Goal: Find contact information: Obtain details needed to contact an individual or organization

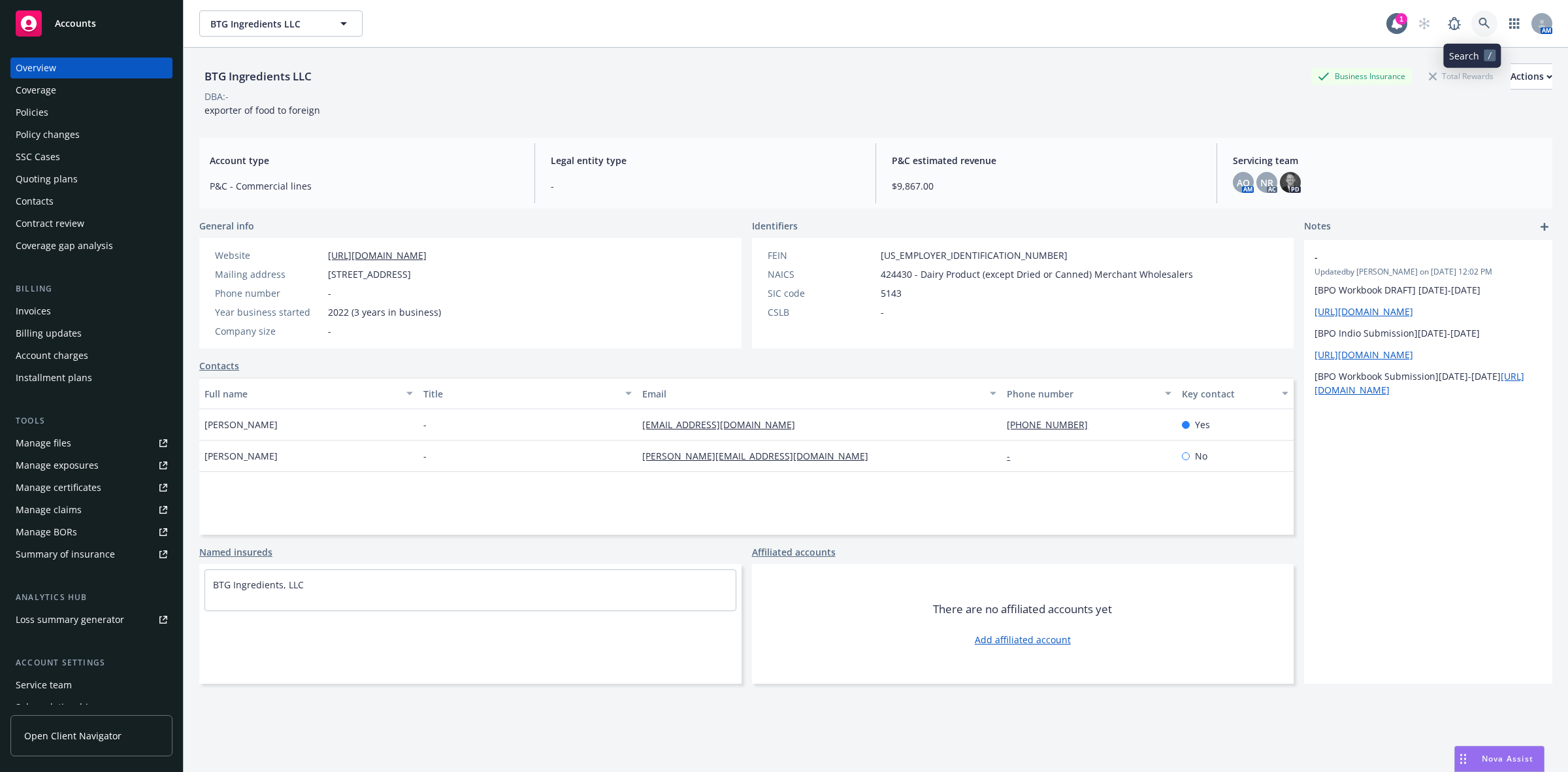
click at [1479, 18] on icon at bounding box center [1484, 23] width 11 height 11
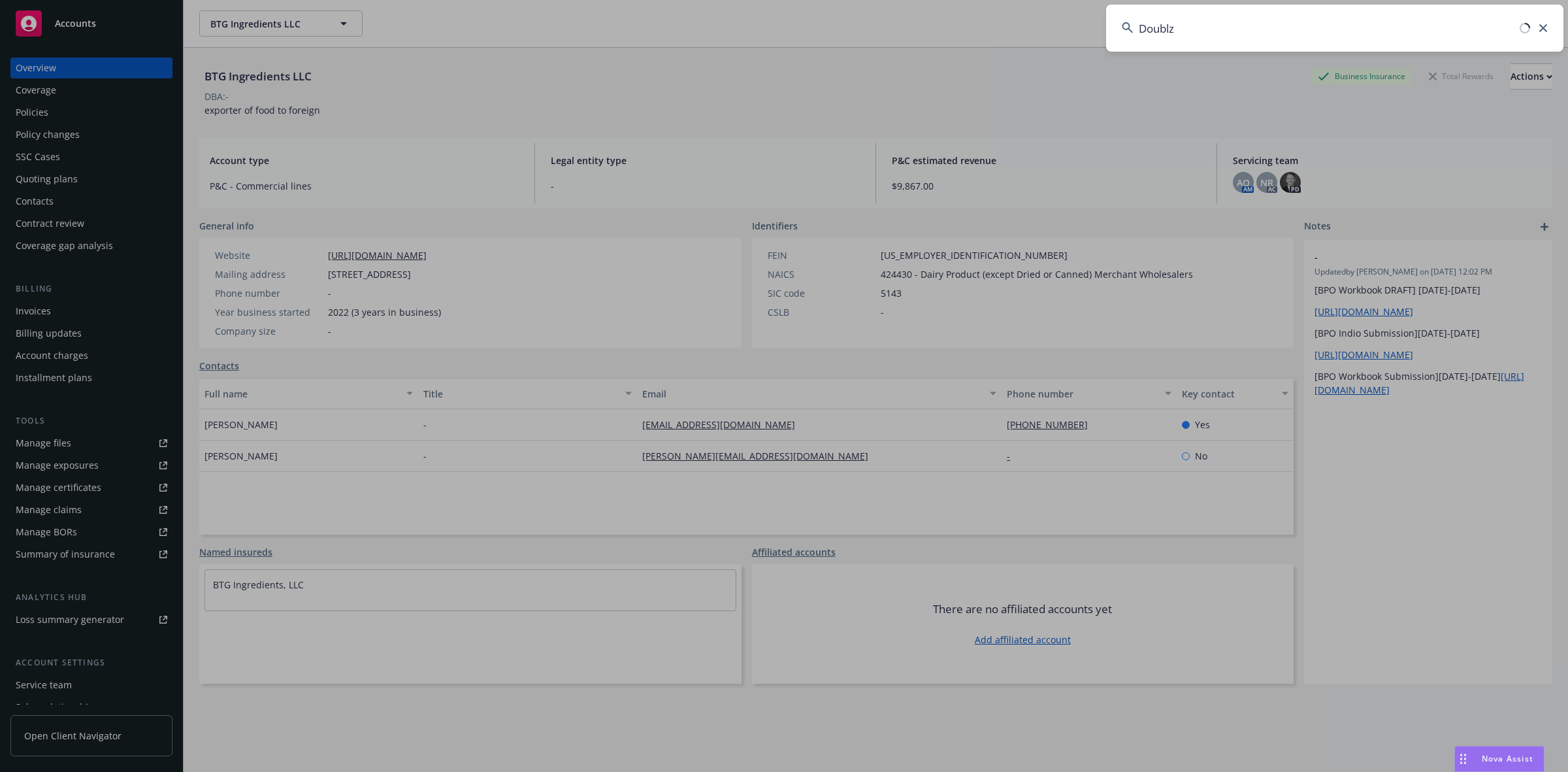
type input "Doublz"
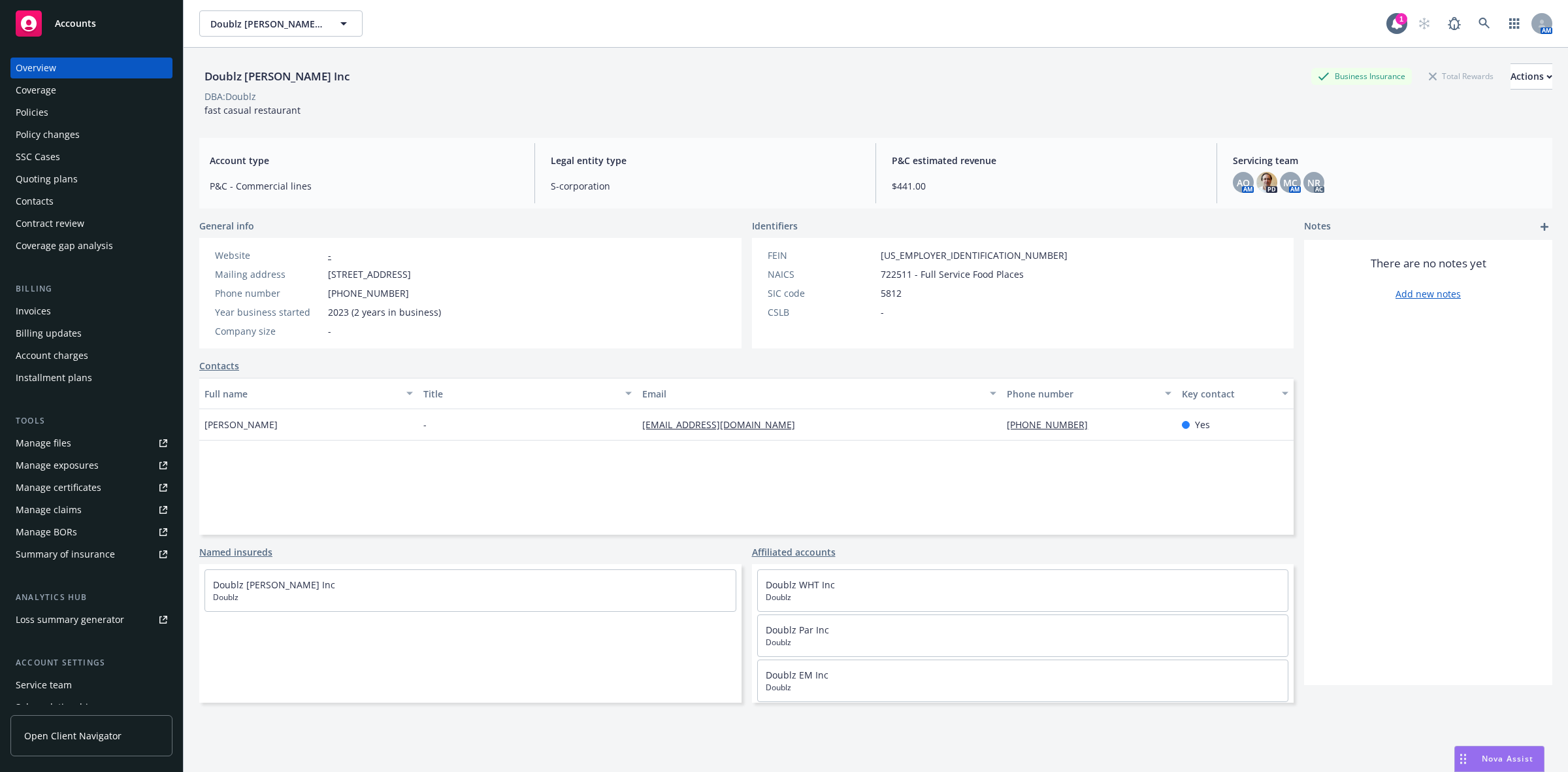
drag, startPoint x: 290, startPoint y: 79, endPoint x: 301, endPoint y: 79, distance: 11.0
click at [290, 79] on div "Doublz Nash Inc" at bounding box center [277, 77] width 156 height 17
drag, startPoint x: 301, startPoint y: 77, endPoint x: 193, endPoint y: 84, distance: 108.2
click at [193, 84] on div "Doublz Nash Inc Business Insurance Total Rewards Actions DBA: Doublz fast casua…" at bounding box center [876, 434] width 1385 height 772
copy div "Doublz Nash Inc"
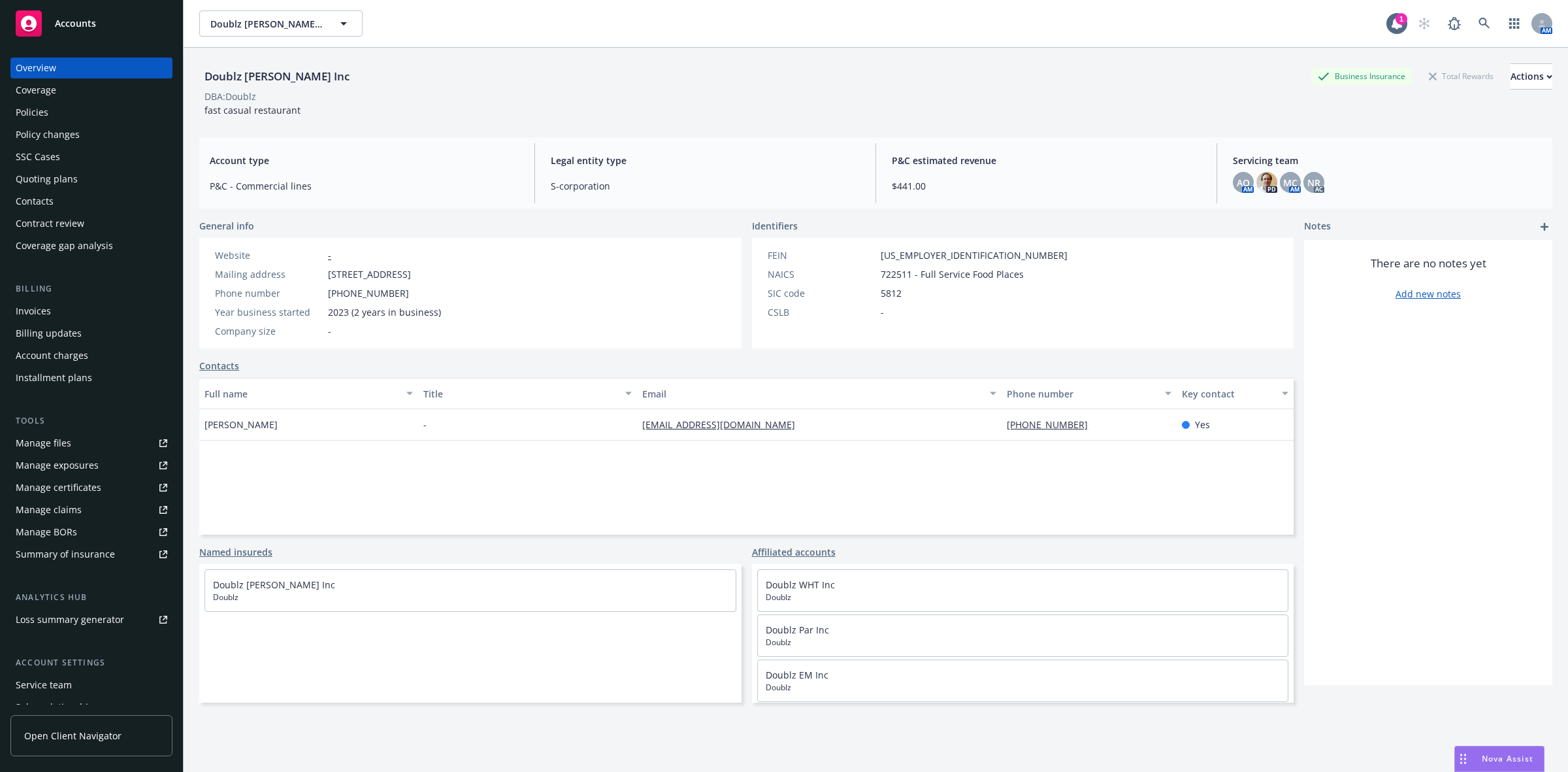
drag, startPoint x: 677, startPoint y: 504, endPoint x: 678, endPoint y: 493, distance: 11.0
click at [677, 504] on div "Full name Title Email Phone number Key contact Pete Poulis - admin@doublz.com 5…" at bounding box center [746, 457] width 1094 height 157
drag, startPoint x: 738, startPoint y: 432, endPoint x: 628, endPoint y: 433, distance: 110.0
click at [628, 433] on div "Pete Poulis - admin@doublz.com 562 505-5555 Yes" at bounding box center [746, 425] width 1094 height 31
copy div "admin@doublz.com"
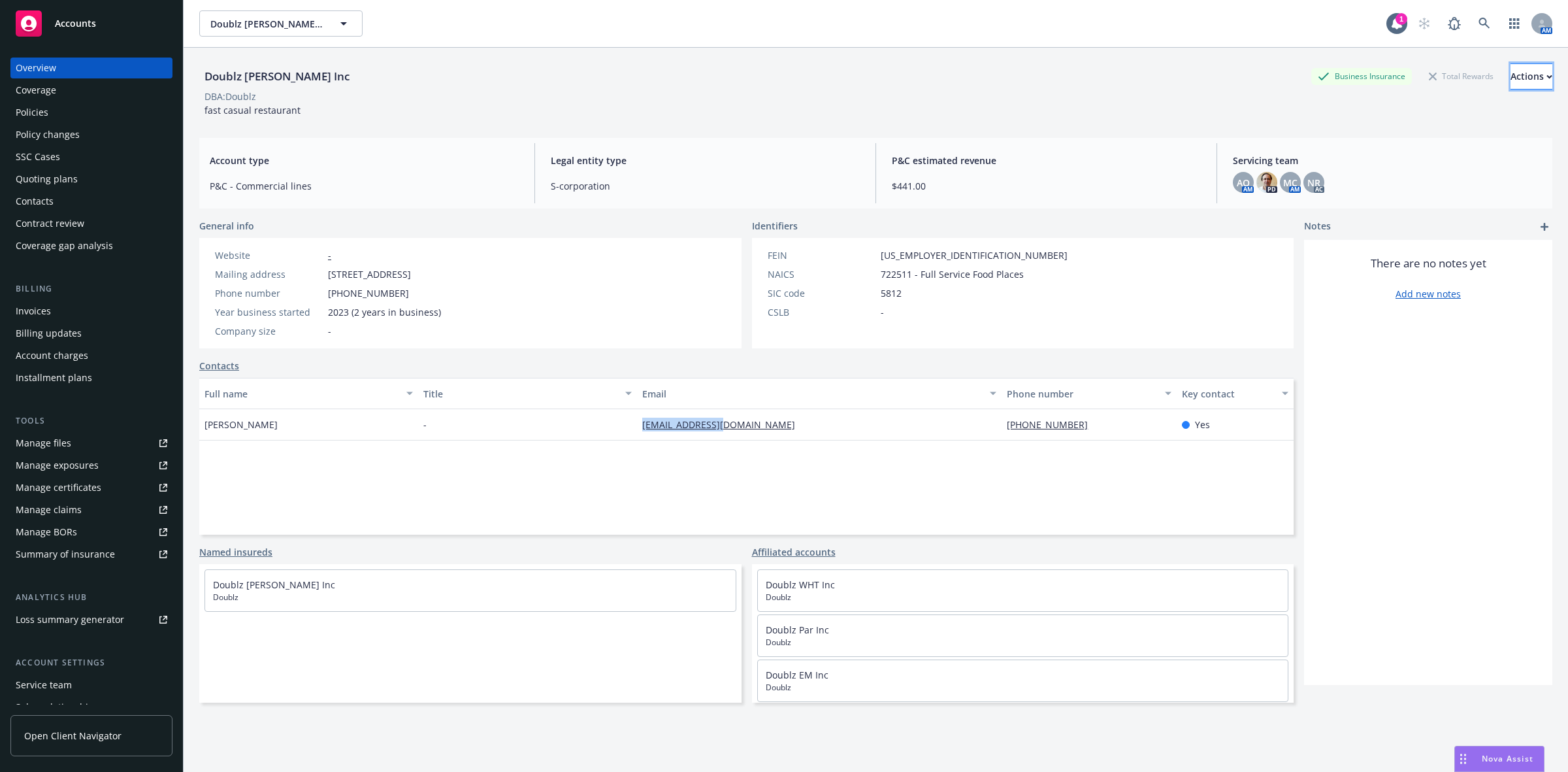
click at [1510, 70] on div "Actions" at bounding box center [1530, 76] width 41 height 25
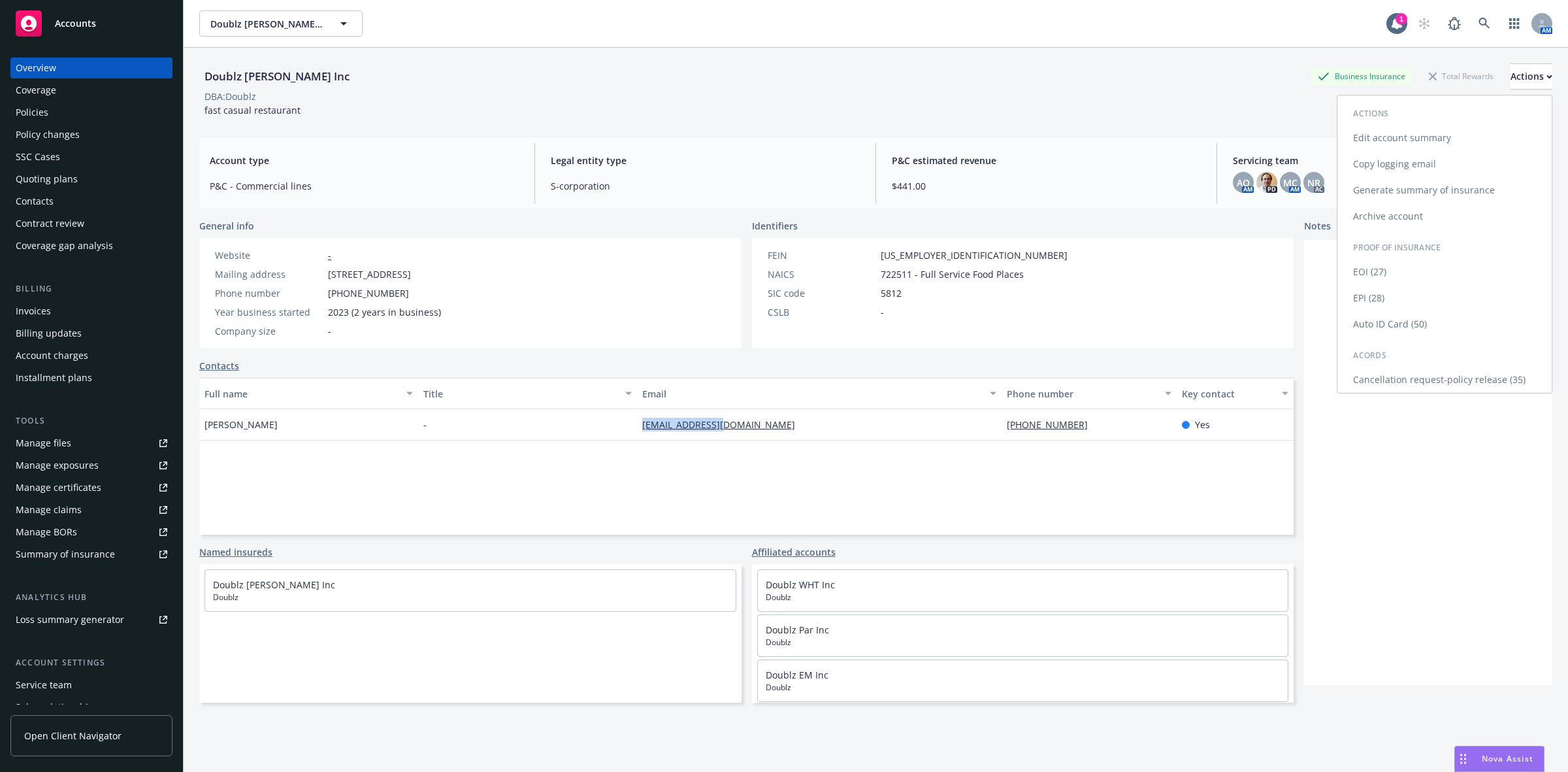
click at [1402, 162] on link "Copy logging email" at bounding box center [1444, 164] width 214 height 26
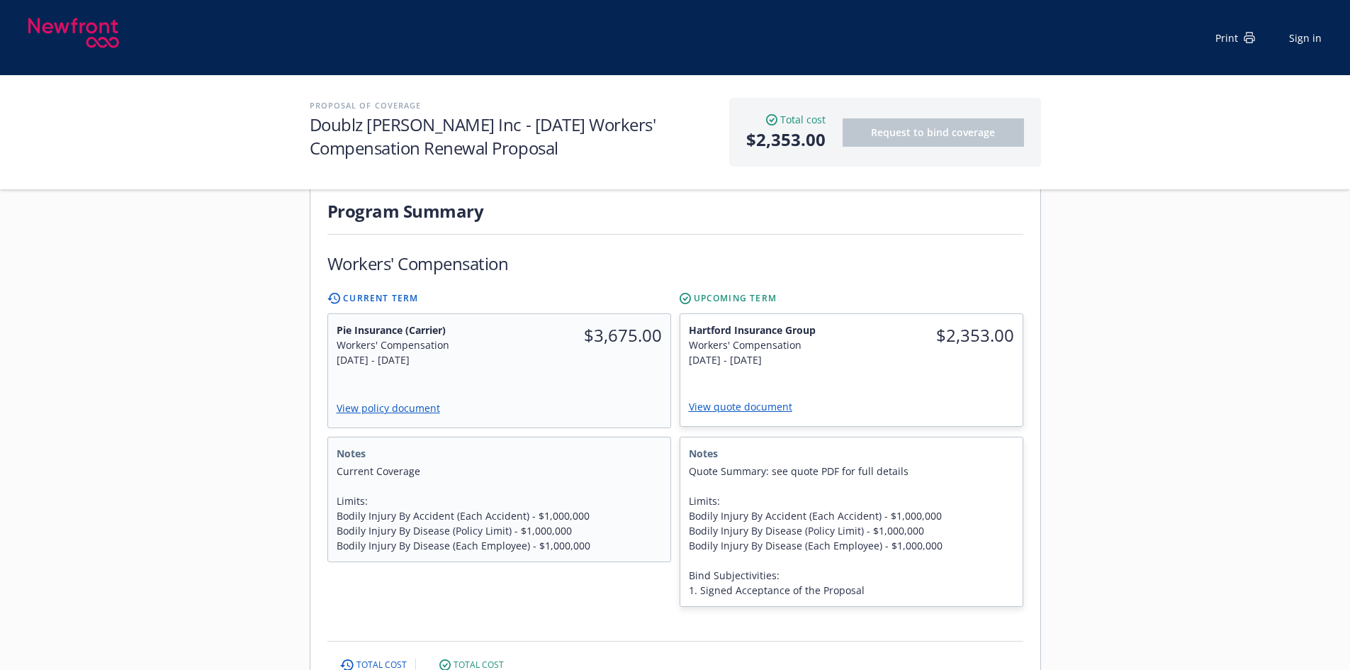
scroll to position [425, 0]
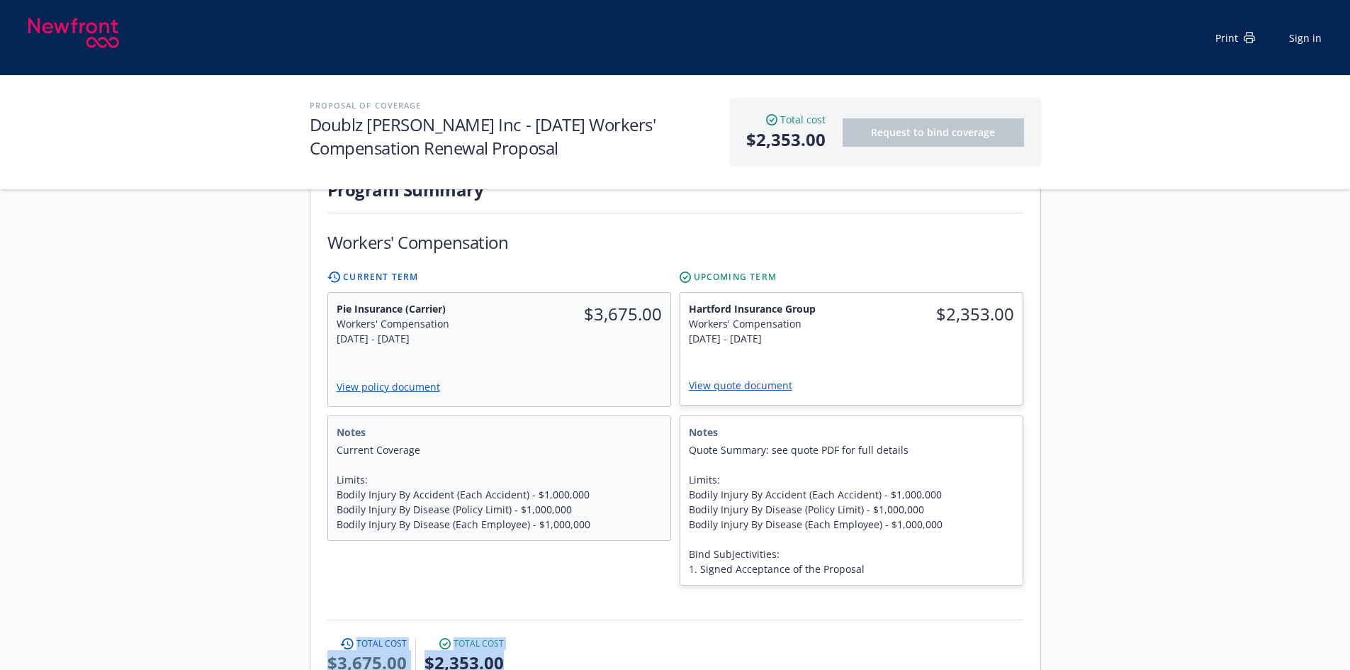
drag, startPoint x: 519, startPoint y: 634, endPoint x: 317, endPoint y: 591, distance: 207.1
click at [317, 591] on div "Program Summary Workers' Compensation Current Term Pie Insurance (Carrier) Work…" at bounding box center [675, 432] width 730 height 543
copy div "Total cost Current total $3,675.00 Total cost Upcoming total $2,353.00"
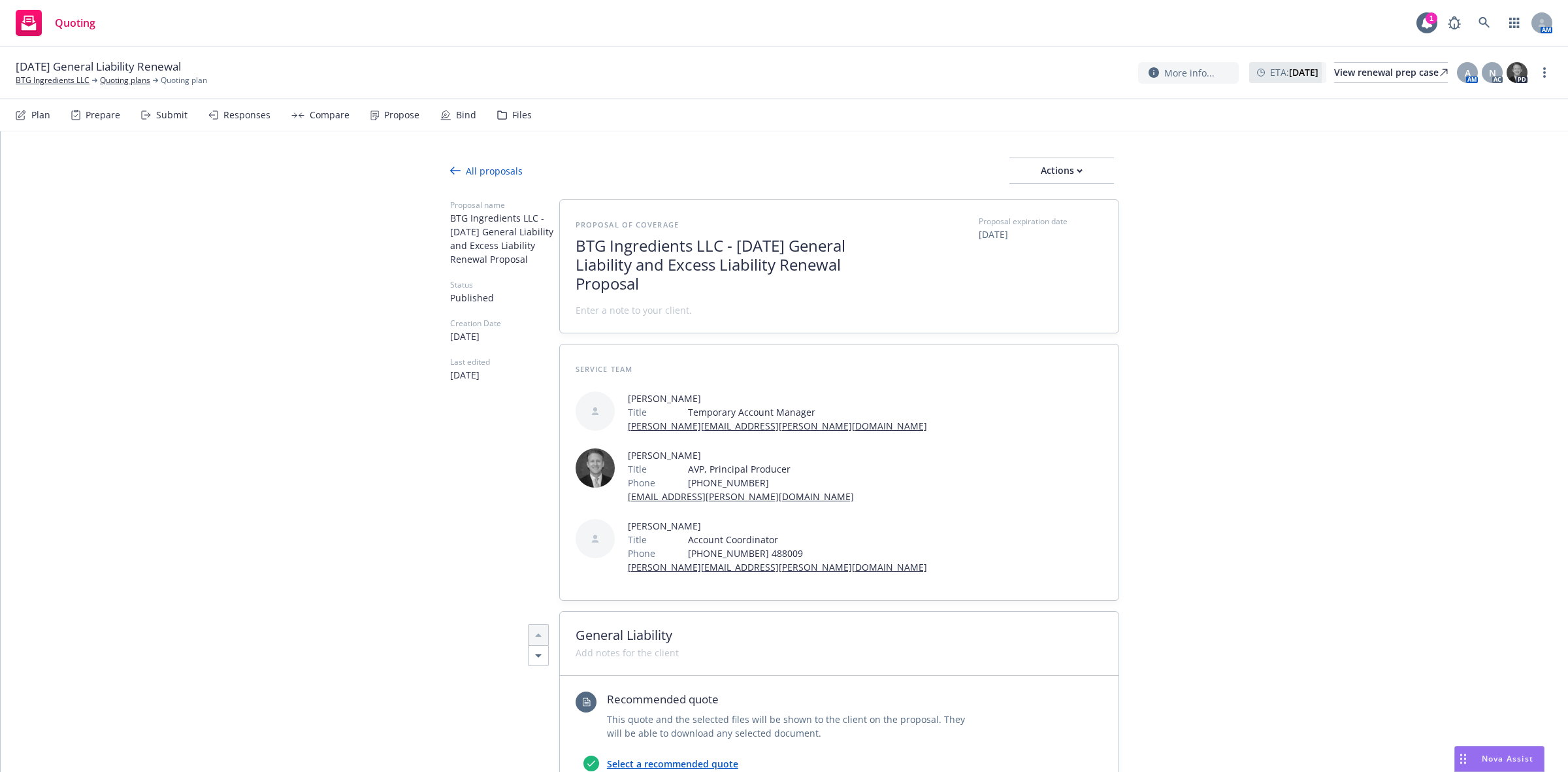
scroll to position [817, 0]
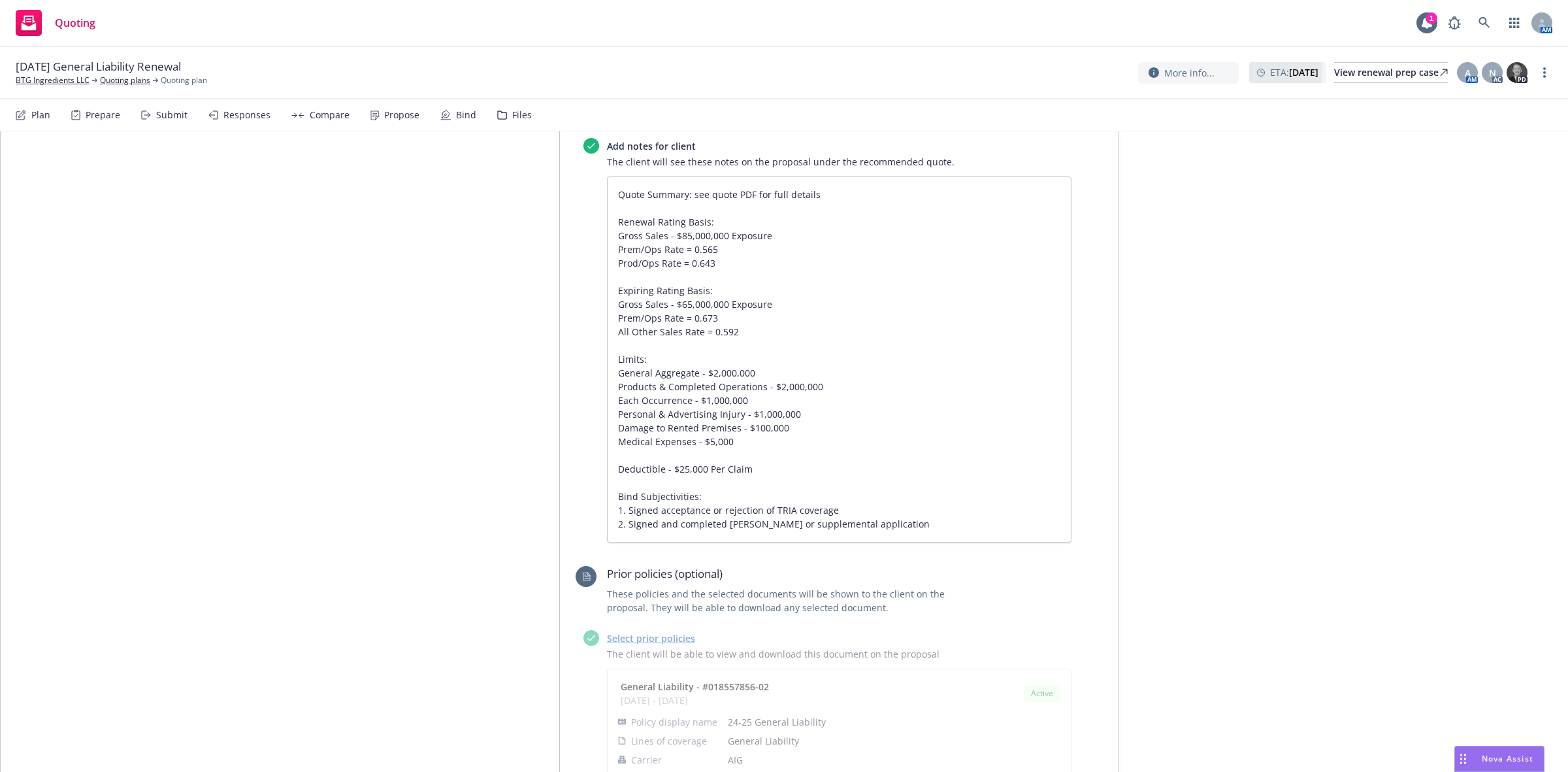
type textarea "x"
